Goal: Find specific page/section: Find specific page/section

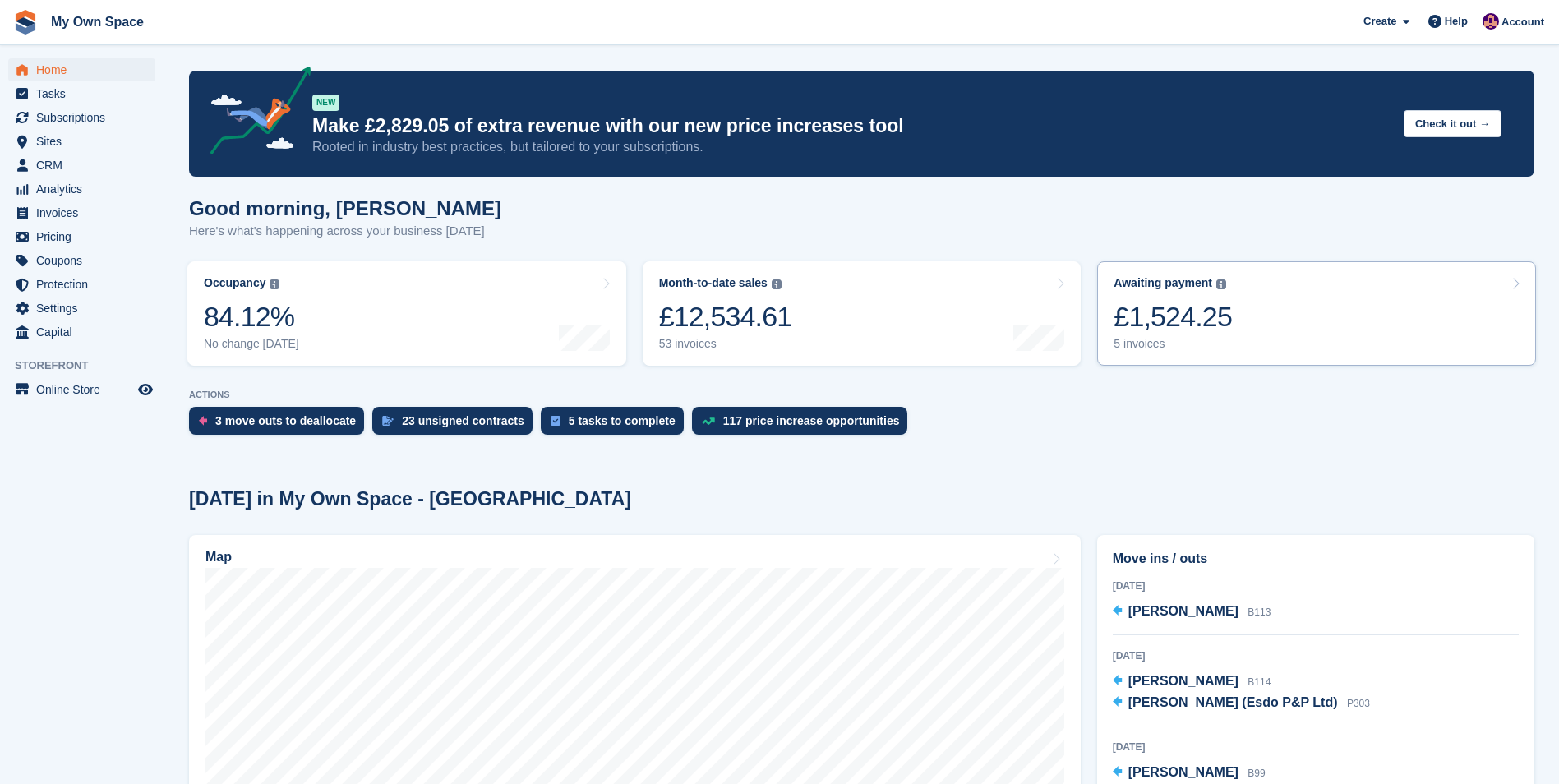
click at [1149, 347] on div "5 invoices" at bounding box center [1172, 343] width 119 height 14
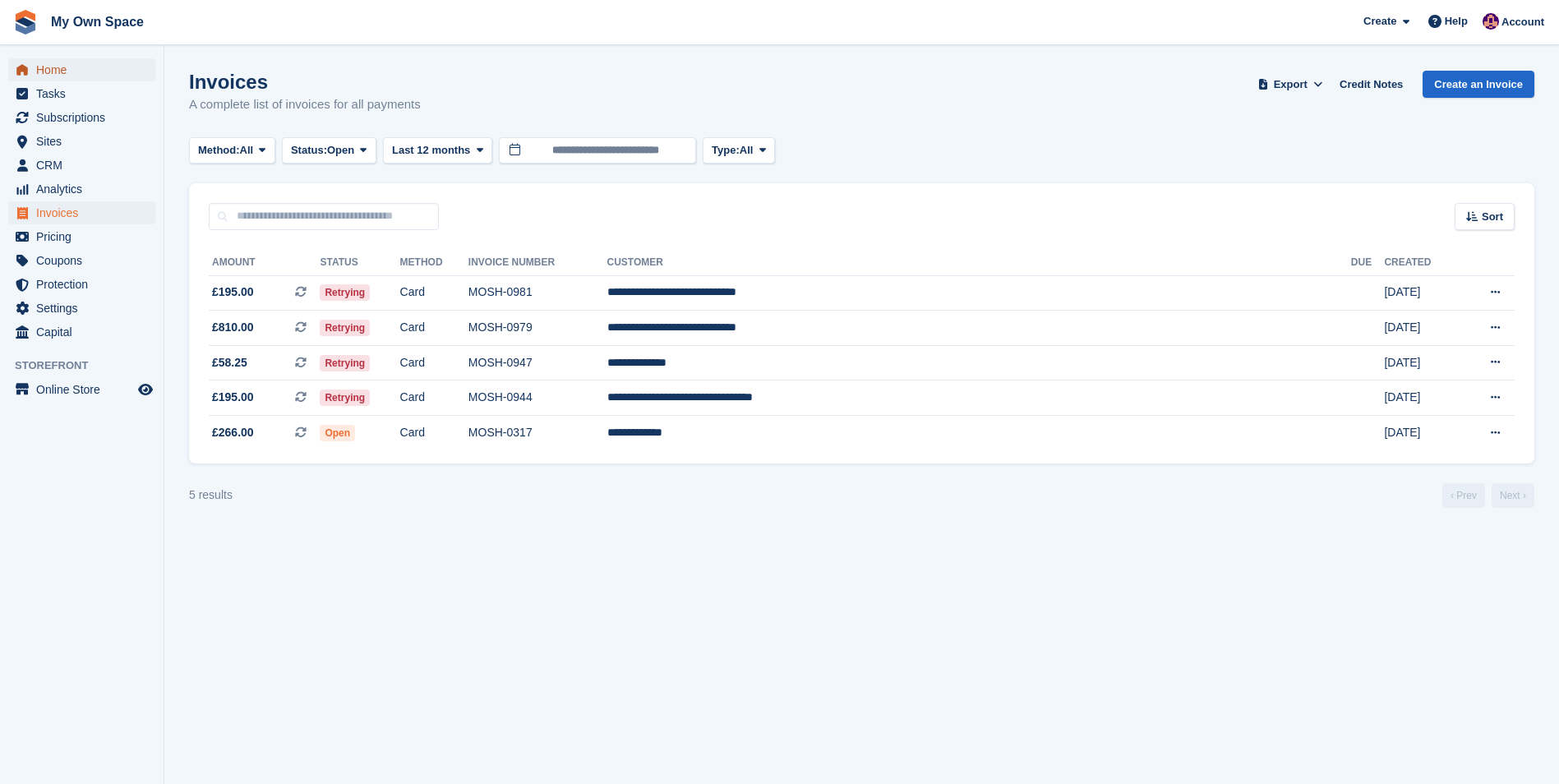
click at [64, 71] on span "Home" at bounding box center [85, 70] width 99 height 23
